Goal: Information Seeking & Learning: Learn about a topic

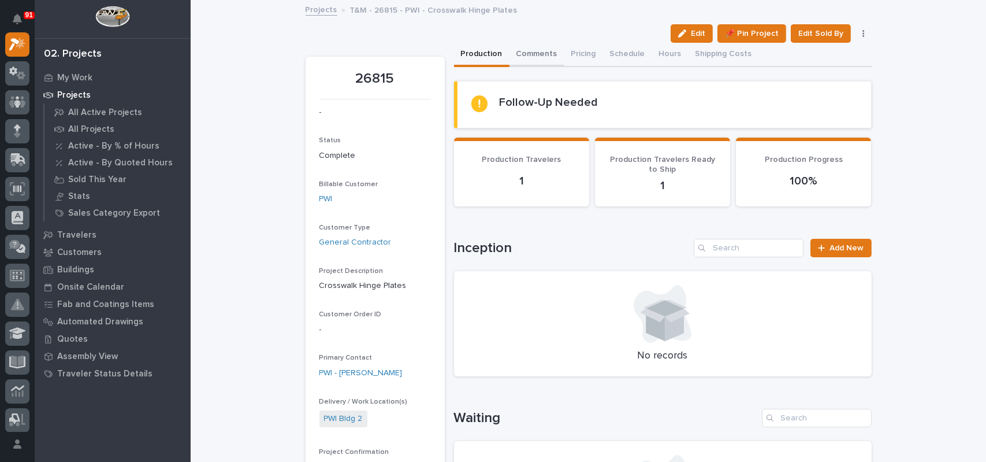
click at [522, 54] on button "Comments" at bounding box center [537, 55] width 55 height 24
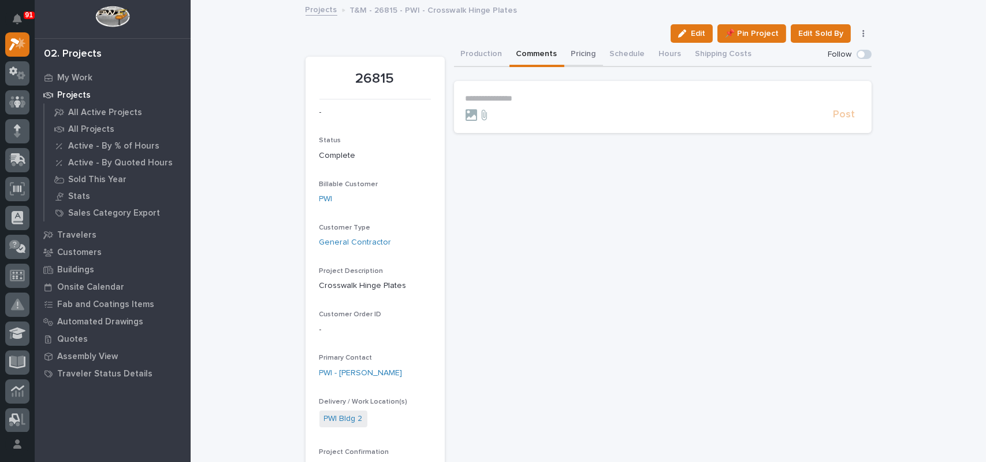
click at [579, 56] on button "Pricing" at bounding box center [583, 55] width 39 height 24
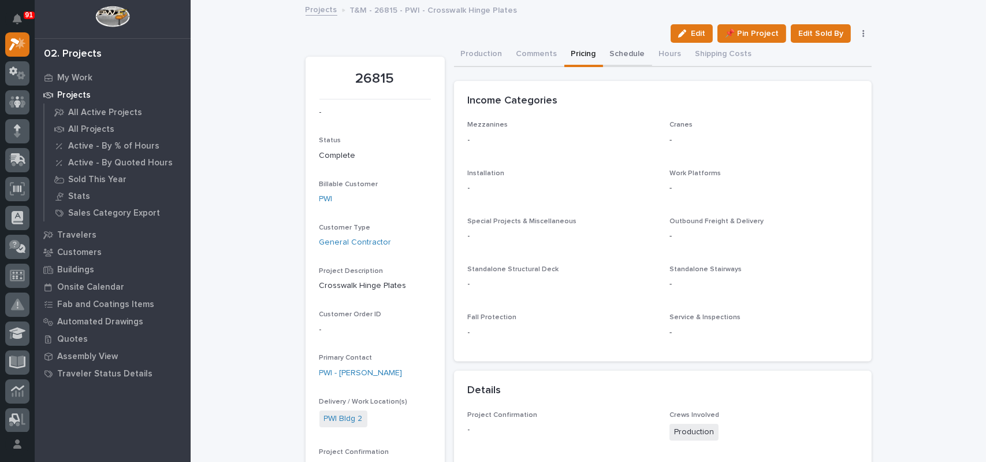
click at [618, 58] on button "Schedule" at bounding box center [627, 55] width 49 height 24
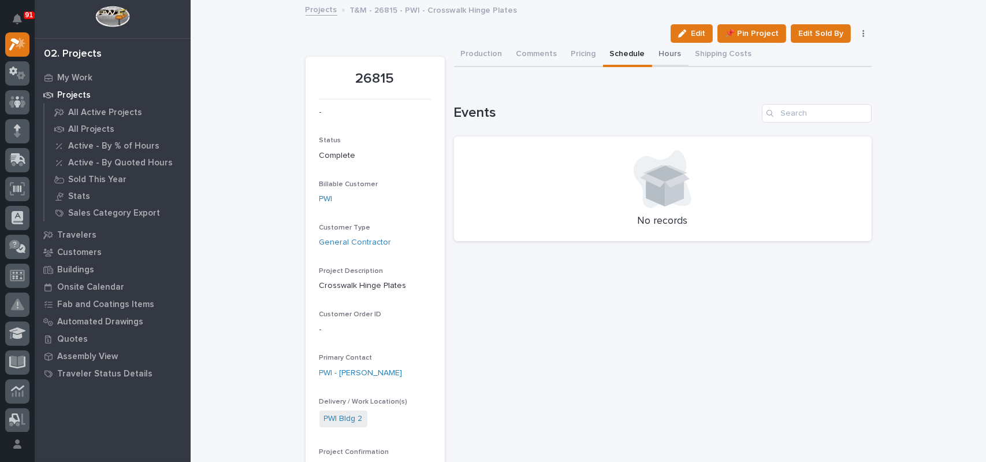
click at [655, 53] on button "Hours" at bounding box center [670, 55] width 36 height 24
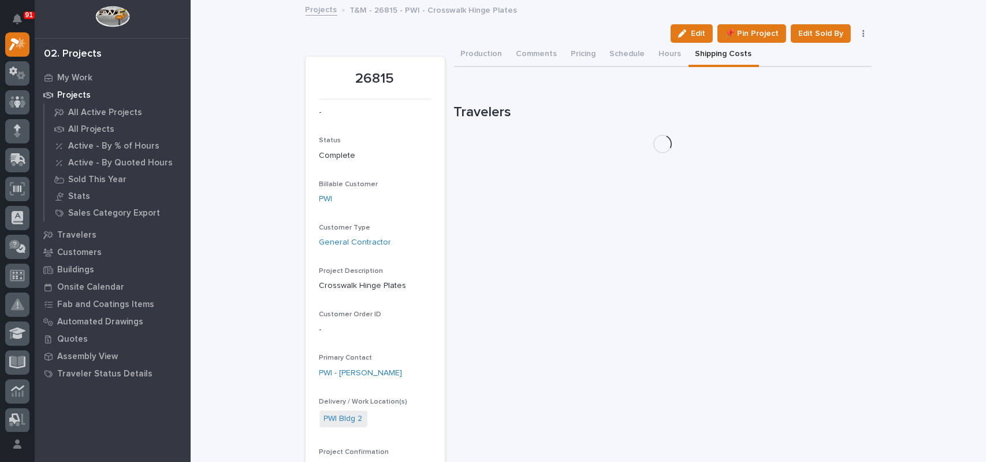
click at [717, 57] on button "Shipping Costs" at bounding box center [724, 55] width 70 height 24
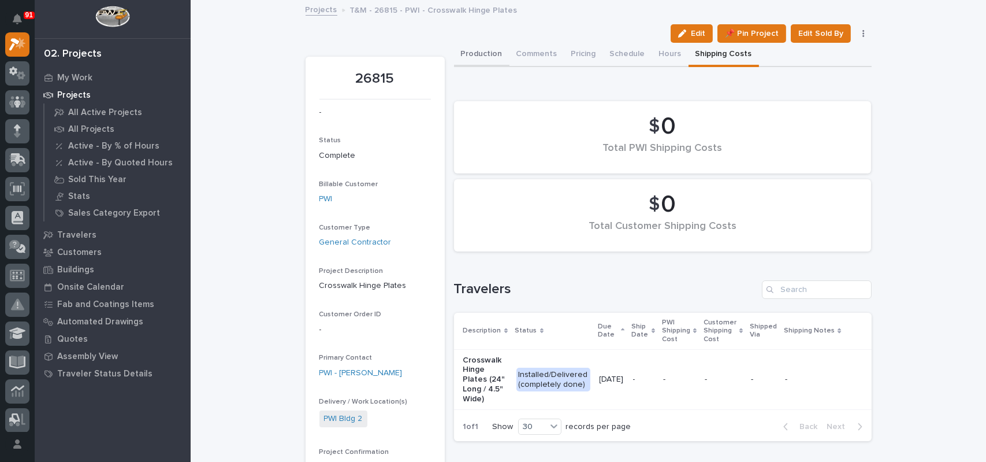
click at [462, 49] on button "Production" at bounding box center [481, 55] width 55 height 24
